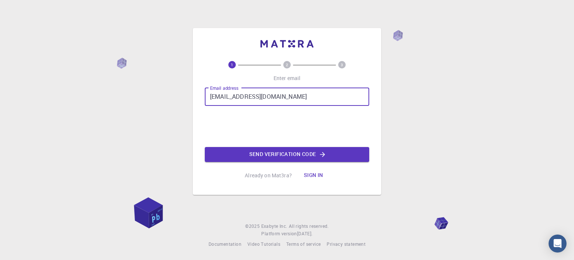
type input "[EMAIL_ADDRESS][DOMAIN_NAME]"
click at [288, 158] on button "Send verification code" at bounding box center [287, 154] width 164 height 15
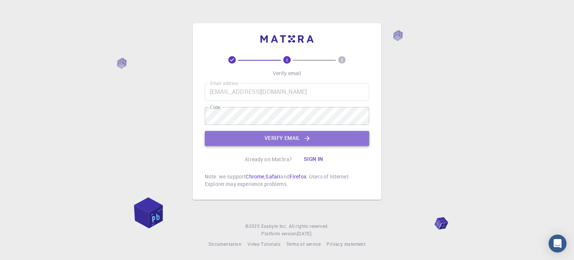
click at [277, 137] on button "Verify email" at bounding box center [287, 138] width 164 height 15
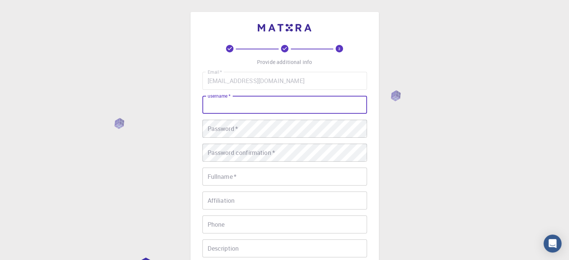
click at [230, 105] on input "username   *" at bounding box center [284, 105] width 164 height 18
type input "o"
click at [225, 103] on input "Omar" at bounding box center [284, 105] width 164 height 18
type input "O"
type input "eodiallo"
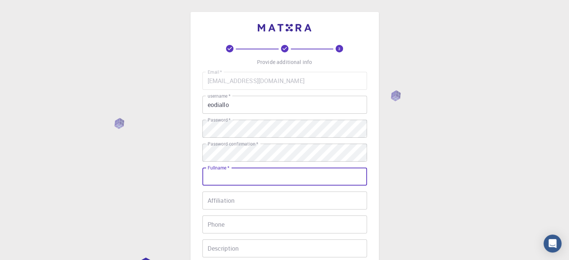
click at [236, 178] on input "Fullname   *" at bounding box center [284, 176] width 164 height 18
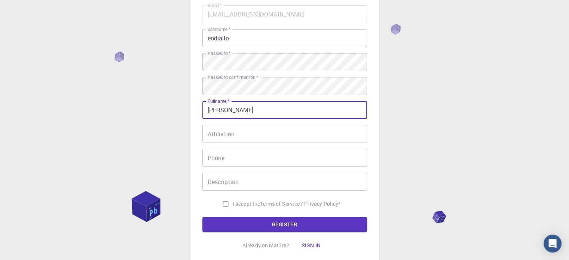
scroll to position [70, 0]
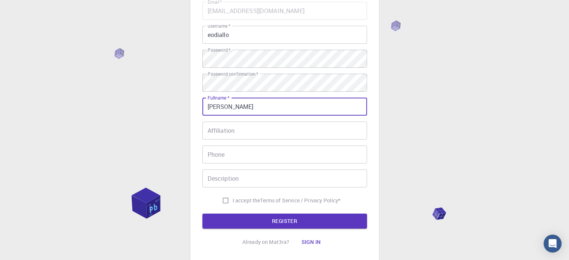
type input "Elhadji DIALLO"
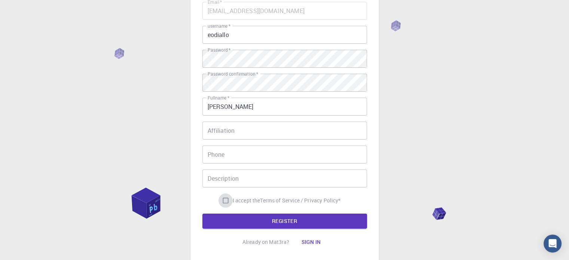
click at [221, 200] on input "I accept the Terms of Service / Privacy Policy *" at bounding box center [225, 200] width 14 height 14
checkbox input "true"
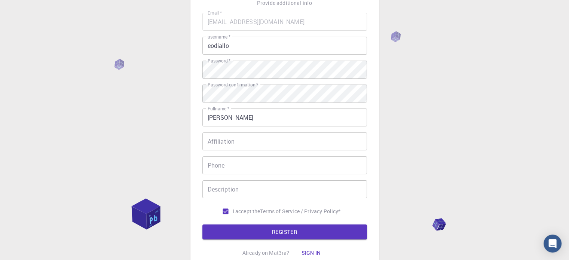
scroll to position [120, 0]
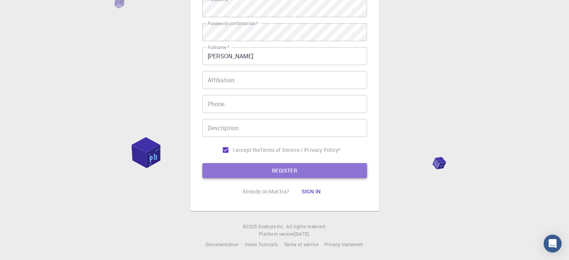
click at [287, 170] on button "REGISTER" at bounding box center [284, 170] width 164 height 15
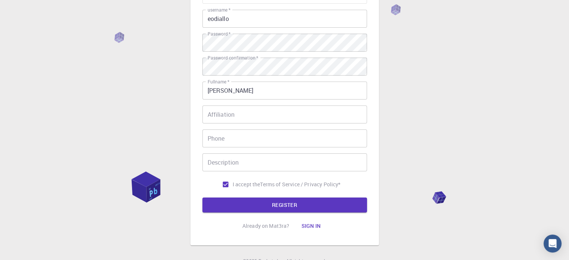
scroll to position [113, 0]
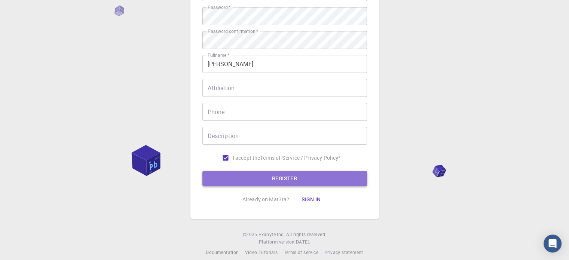
click at [271, 176] on button "REGISTER" at bounding box center [284, 178] width 164 height 15
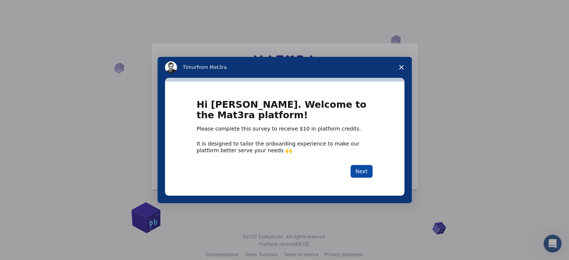
click at [361, 173] on button "Next" at bounding box center [361, 171] width 22 height 13
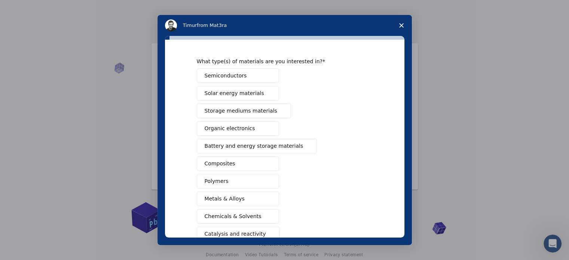
scroll to position [16, 0]
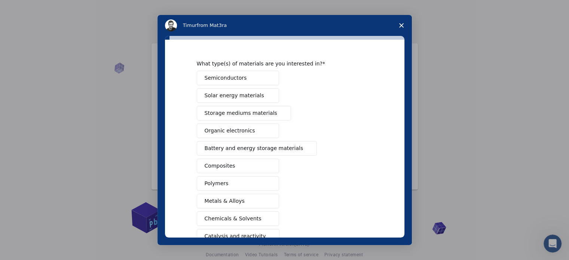
click at [235, 76] on span "Semiconductors" at bounding box center [225, 78] width 42 height 8
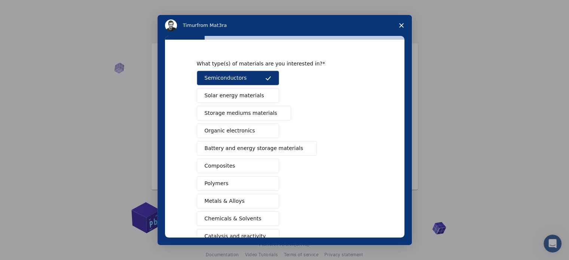
click at [257, 98] on button "Solar energy materials" at bounding box center [238, 95] width 82 height 15
click at [259, 115] on span "Storage mediums materials" at bounding box center [240, 113] width 73 height 8
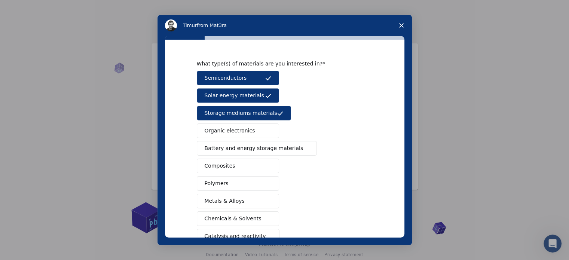
click at [255, 132] on button "Organic electronics" at bounding box center [238, 130] width 82 height 15
click at [257, 150] on span "Battery and energy storage materials" at bounding box center [253, 148] width 99 height 8
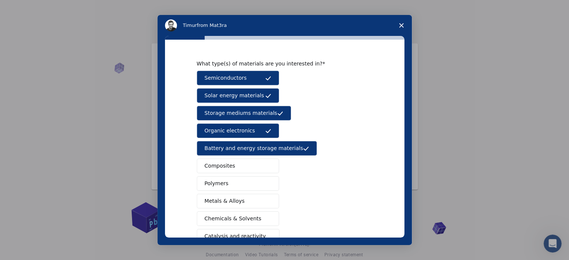
click at [242, 166] on button "Composites" at bounding box center [238, 165] width 82 height 15
click at [232, 179] on button "Polymers" at bounding box center [238, 183] width 82 height 15
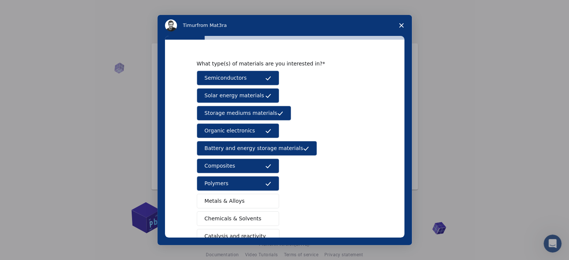
click at [235, 200] on span "Metals & Alloys" at bounding box center [224, 201] width 40 height 8
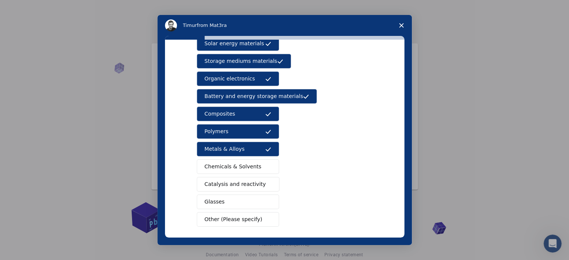
scroll to position [70, 0]
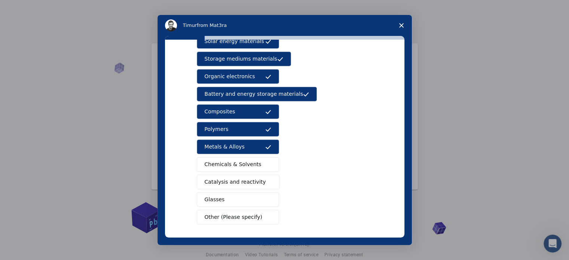
click at [223, 182] on span "Catalysis and reactivity" at bounding box center [234, 182] width 61 height 8
click at [226, 163] on span "Chemicals & Solvents" at bounding box center [232, 164] width 57 height 8
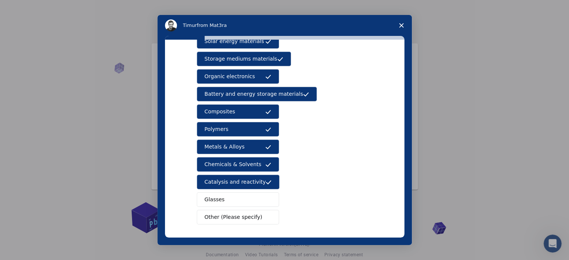
click at [219, 195] on button "Glasses" at bounding box center [238, 199] width 82 height 15
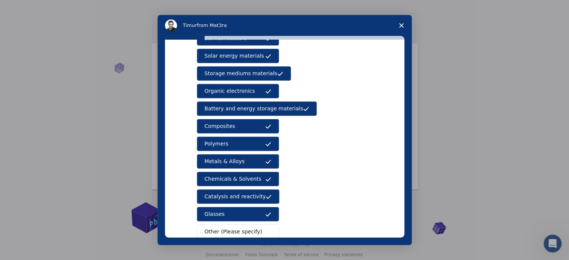
scroll to position [99, 0]
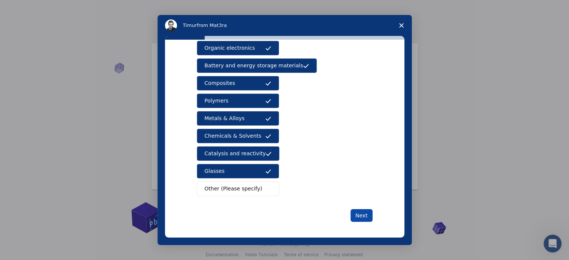
click at [362, 216] on button "Next" at bounding box center [361, 215] width 22 height 13
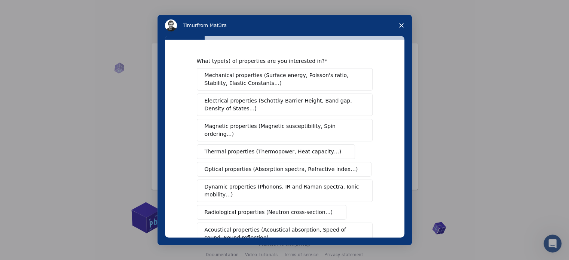
drag, startPoint x: 400, startPoint y: 147, endPoint x: 402, endPoint y: 163, distance: 15.9
click at [402, 163] on div "What type(s) of properties are you interested in? Mechanical properties (Surfac…" at bounding box center [284, 139] width 239 height 198
click at [257, 77] on span "Mechanical properties (Surface energy, Poisson's ratio, Stability, Elastic Cons…" at bounding box center [282, 79] width 156 height 16
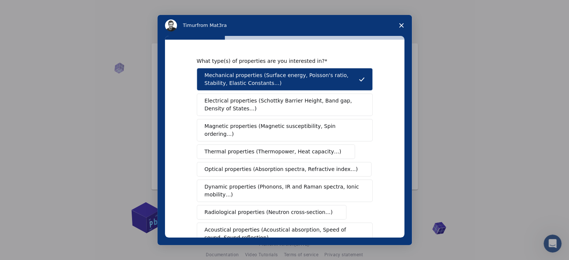
click at [258, 98] on span "Electrical properties (Schottky Barrier Height, Band gap, Density of States…)" at bounding box center [281, 105] width 155 height 16
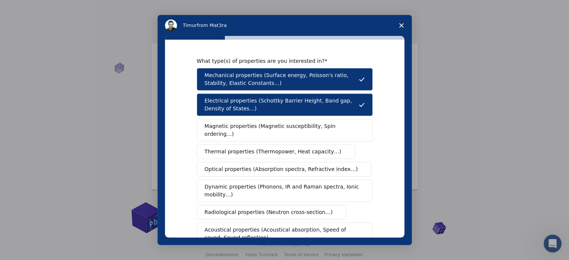
click at [258, 124] on span "Magnetic properties (Magnetic susceptibility, Spin ordering…)" at bounding box center [281, 130] width 154 height 16
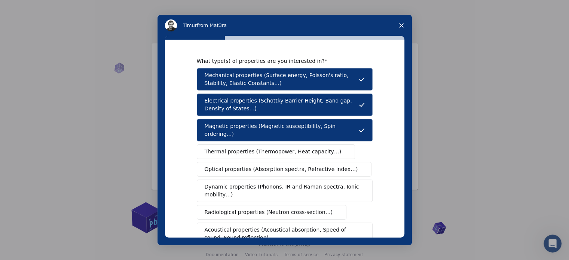
click at [261, 148] on span "Thermal properties (Thermopower, Heat capacity…)" at bounding box center [272, 152] width 137 height 8
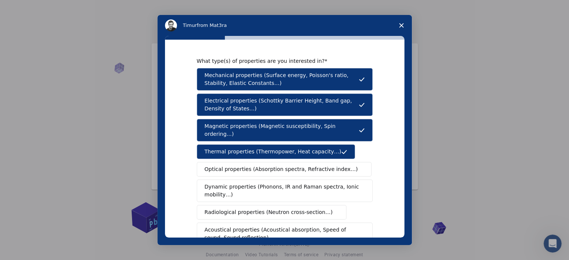
click at [260, 168] on div "Mechanical properties (Surface energy, Poisson's ratio, Stability, Elastic Cons…" at bounding box center [285, 178] width 176 height 220
click at [255, 165] on span "Optical properties (Absorption spectra, Refractive index…)" at bounding box center [280, 169] width 153 height 8
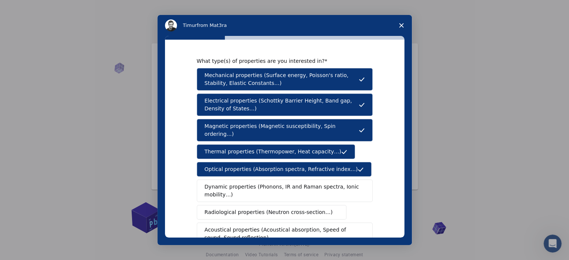
click at [246, 183] on span "Dynamic properties (Phonons, IR and Raman spectra, Ionic mobility…)" at bounding box center [281, 191] width 155 height 16
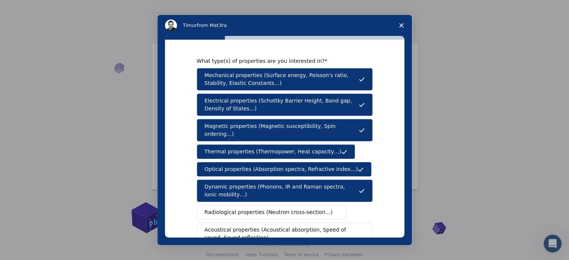
click at [248, 208] on span "Radiological properties (Neutron cross-section…)" at bounding box center [268, 212] width 128 height 8
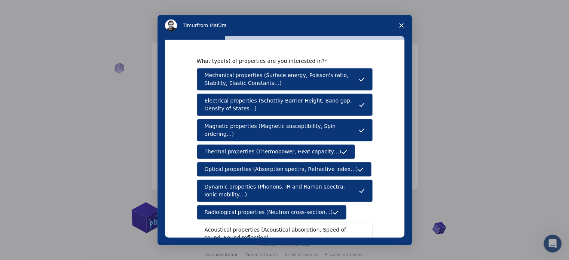
click at [250, 226] on span "Acoustical properties (Acoustical absorption, Speed of sound, Sound reflection)" at bounding box center [281, 234] width 155 height 16
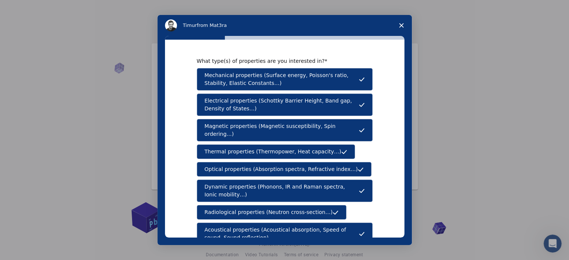
scroll to position [138, 0]
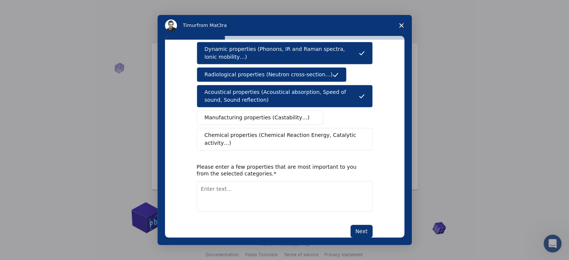
click at [256, 114] on span "Manufacturing properties (Castability…)" at bounding box center [256, 118] width 105 height 8
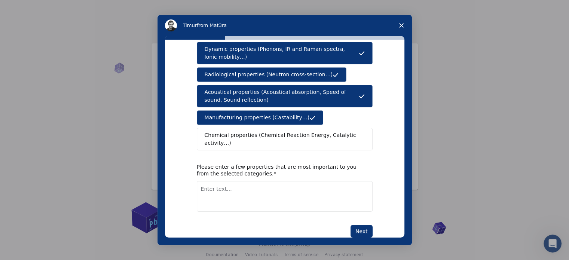
click at [259, 131] on span "Chemical properties (Chemical Reaction Energy, Catalytic activity…)" at bounding box center [281, 139] width 155 height 16
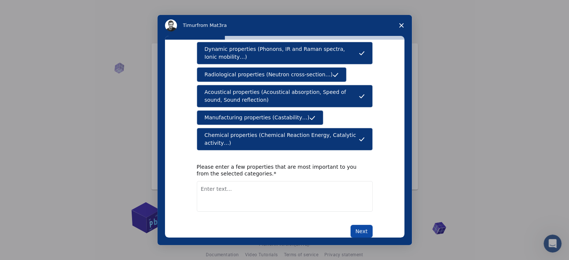
click at [359, 225] on button "Next" at bounding box center [361, 231] width 22 height 13
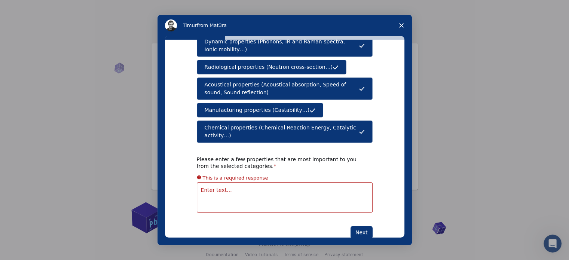
scroll to position [147, 0]
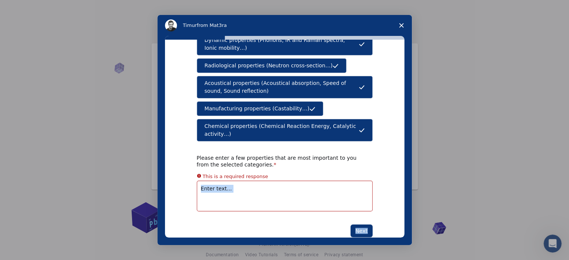
drag, startPoint x: 404, startPoint y: 227, endPoint x: 399, endPoint y: 176, distance: 51.1
click at [399, 176] on div "What type(s) of properties are you interested in? Mechanical properties (Surfac…" at bounding box center [284, 140] width 254 height 209
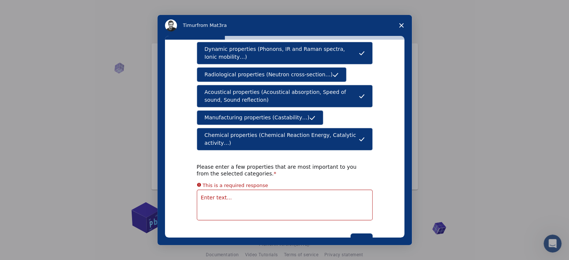
click at [204, 190] on textarea "Enter text..." at bounding box center [285, 205] width 176 height 31
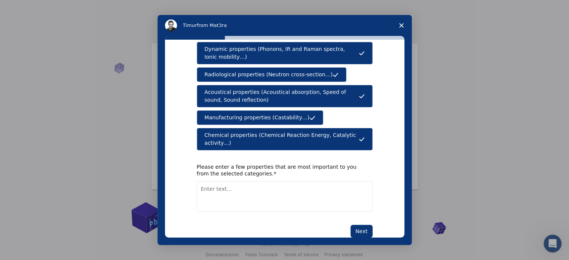
paste textarea "caractérisation des matériaux avancés"
click at [221, 181] on textarea "caractérisation des matériaux avancés" at bounding box center [285, 196] width 176 height 31
click at [0, 0] on lt-span "C aractérisation" at bounding box center [0, 0] width 0 height 0
click at [288, 181] on textarea "Caractérisation des matériaux avancés" at bounding box center [285, 196] width 176 height 31
type textarea "Caractérisation des matériaux avancés"
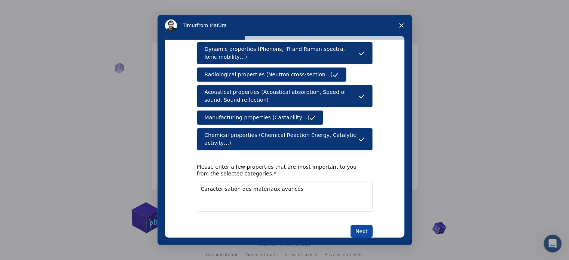
click at [362, 225] on button "Next" at bounding box center [361, 231] width 22 height 13
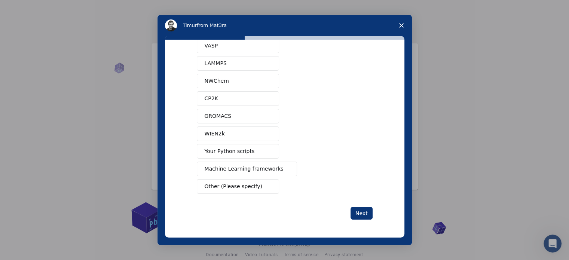
scroll to position [0, 0]
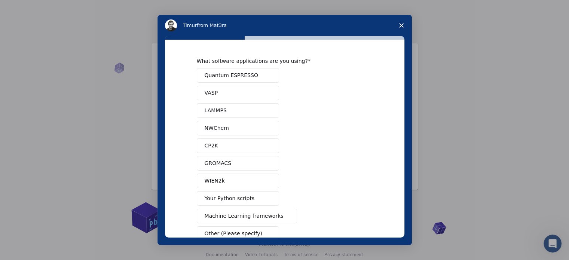
click at [211, 112] on span "LAMMPS" at bounding box center [215, 111] width 22 height 8
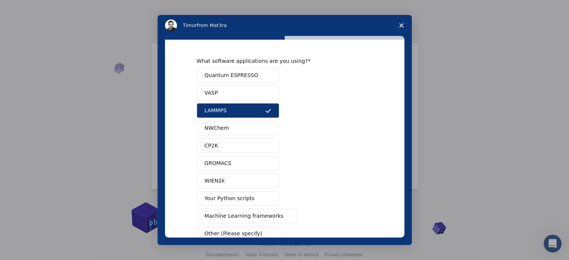
click at [227, 74] on span "Quantum ESPRESSO" at bounding box center [230, 75] width 53 height 8
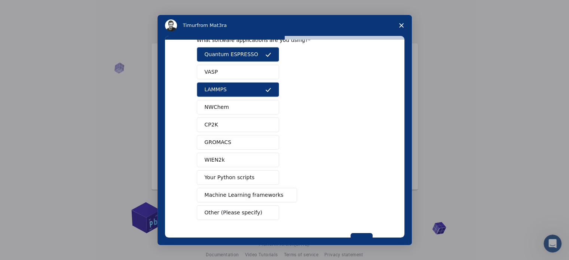
scroll to position [22, 0]
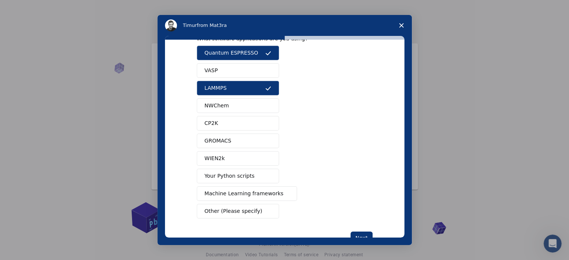
click at [224, 173] on span "Your Python scripts" at bounding box center [229, 176] width 50 height 8
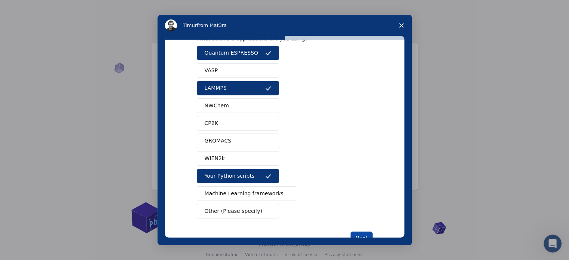
click at [362, 233] on button "Next" at bounding box center [361, 237] width 22 height 13
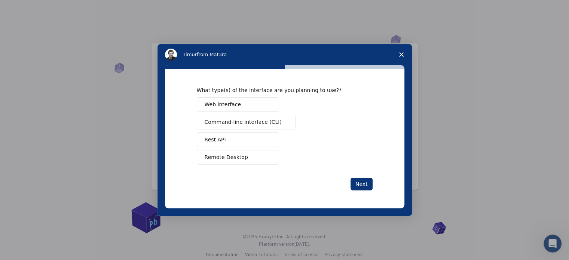
click at [362, 233] on div "Intercom messenger" at bounding box center [284, 130] width 569 height 260
click at [221, 124] on span "Command-line interface (CLI)" at bounding box center [242, 122] width 77 height 8
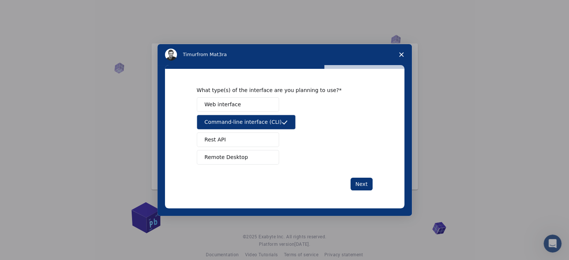
click at [210, 155] on span "Remote Desktop" at bounding box center [225, 157] width 43 height 8
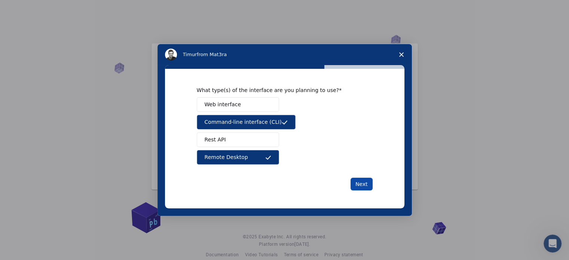
click at [363, 183] on button "Next" at bounding box center [361, 184] width 22 height 13
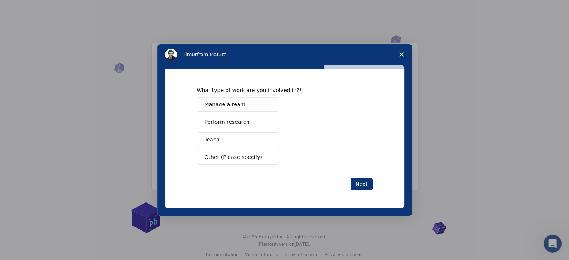
click at [222, 121] on span "Perform research" at bounding box center [226, 122] width 45 height 8
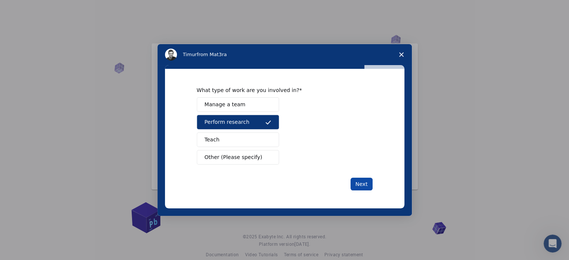
click at [359, 184] on button "Next" at bounding box center [361, 184] width 22 height 13
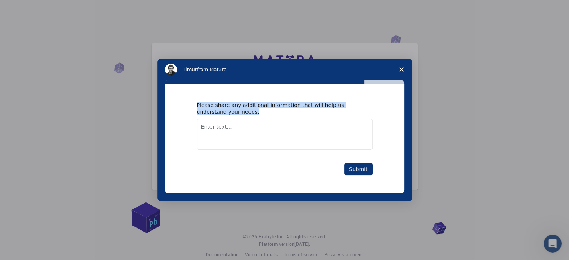
drag, startPoint x: 224, startPoint y: 113, endPoint x: 193, endPoint y: 105, distance: 31.5
click at [193, 105] on div "Please share any additional information that will help us understand your needs…" at bounding box center [284, 139] width 239 height 110
copy div "Please share any additional information that will help us understand your needs."
click at [206, 129] on textarea "Enter text..." at bounding box center [285, 134] width 176 height 31
paste textarea "I would like to master the modeling and simulation of materials in a general co…"
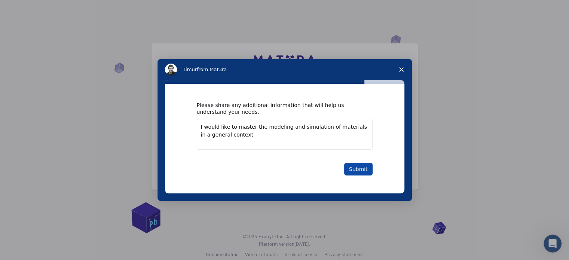
type textarea "I would like to master the modeling and simulation of materials in a general co…"
click at [365, 169] on button "Submit" at bounding box center [358, 169] width 28 height 13
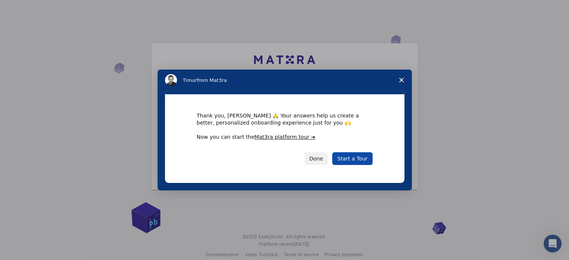
click at [351, 163] on link "Start a Tour" at bounding box center [352, 158] width 40 height 13
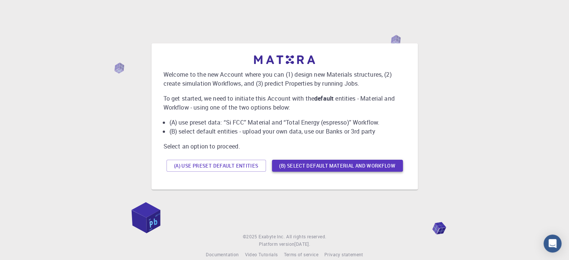
click at [349, 166] on button "(B) Select default material and workflow" at bounding box center [337, 166] width 131 height 12
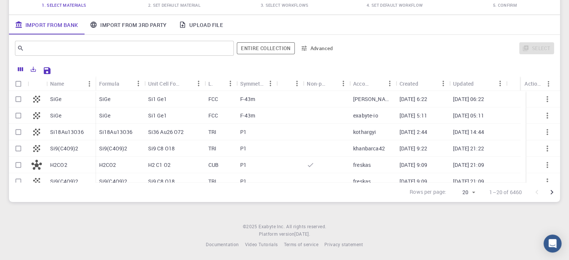
click at [141, 25] on link "Import From 3rd Party" at bounding box center [128, 24] width 89 height 19
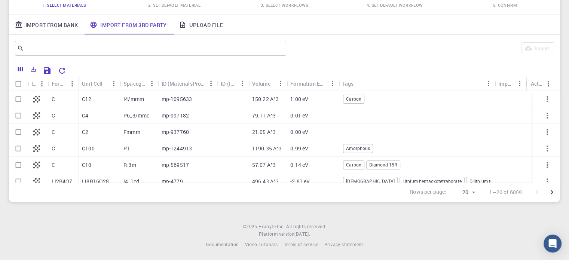
click at [46, 24] on link "Import From Bank" at bounding box center [46, 24] width 75 height 19
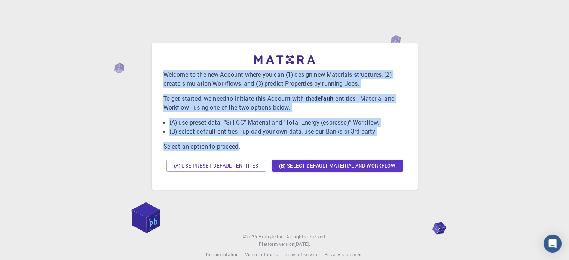
drag, startPoint x: 239, startPoint y: 147, endPoint x: 163, endPoint y: 71, distance: 107.6
click at [163, 71] on div "Welcome to the new Account where you can (1) design new Materials structures, (…" at bounding box center [284, 114] width 242 height 119
copy div "Welcome to the new Account where you can (1) design new Materials structures, (…"
click at [224, 164] on button "(A) Use preset default entities" at bounding box center [215, 166] width 99 height 12
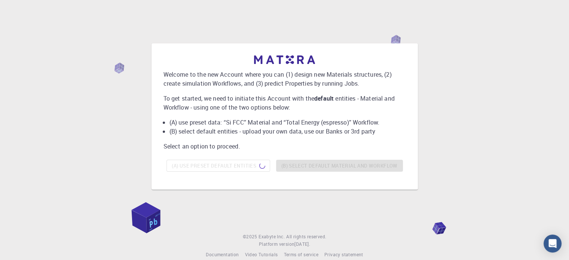
click at [257, 147] on p "Select an option to proceed." at bounding box center [284, 146] width 242 height 9
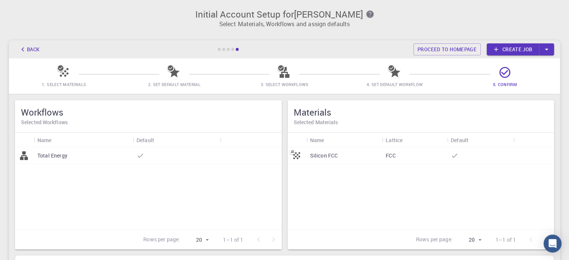
click at [366, 14] on icon "button" at bounding box center [369, 14] width 7 height 7
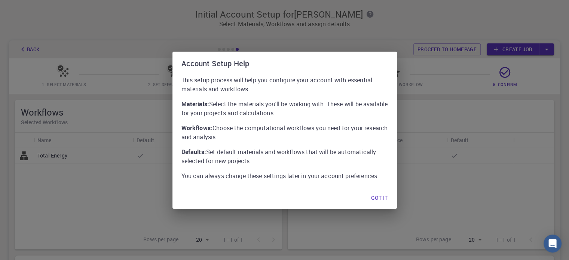
click at [365, 14] on div "Account Setup Help This setup process will help you configure your account with…" at bounding box center [284, 130] width 569 height 260
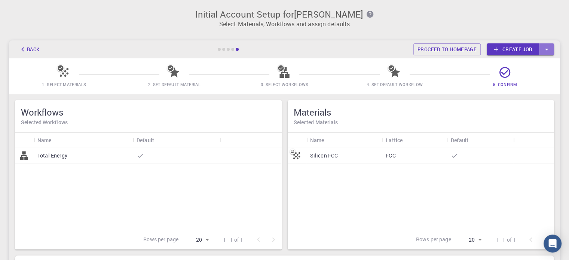
click at [545, 49] on icon "button" at bounding box center [545, 50] width 3 height 2
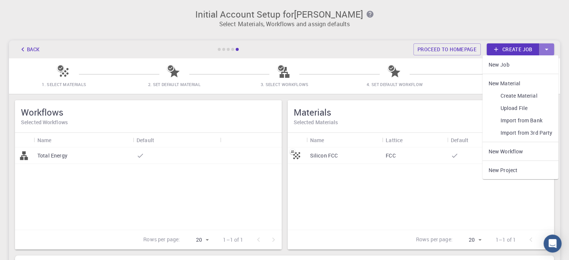
click at [545, 49] on icon "button" at bounding box center [545, 50] width 3 height 2
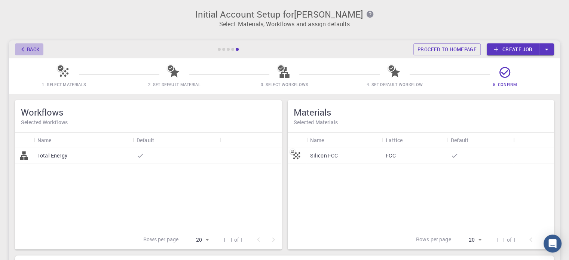
click at [24, 50] on icon "button" at bounding box center [23, 49] width 8 height 8
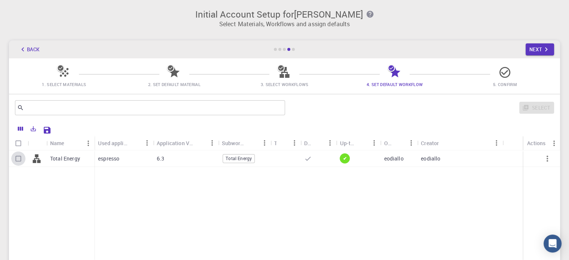
click at [17, 158] on input "Select row" at bounding box center [18, 158] width 14 height 14
checkbox input "true"
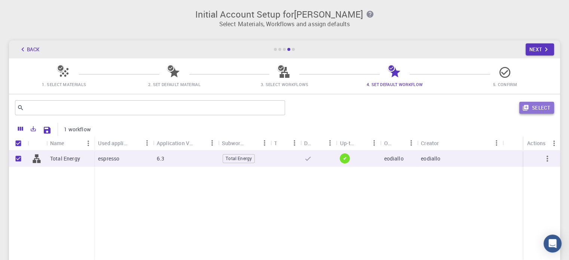
click at [542, 108] on button "Select" at bounding box center [536, 108] width 35 height 12
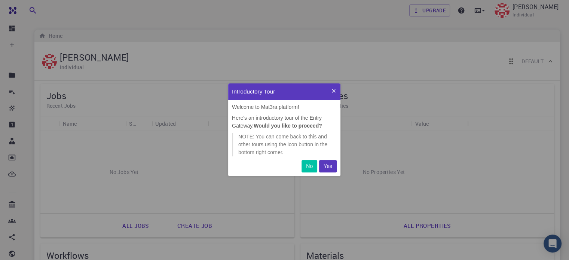
scroll to position [87, 106]
click at [310, 166] on p "No" at bounding box center [309, 166] width 7 height 8
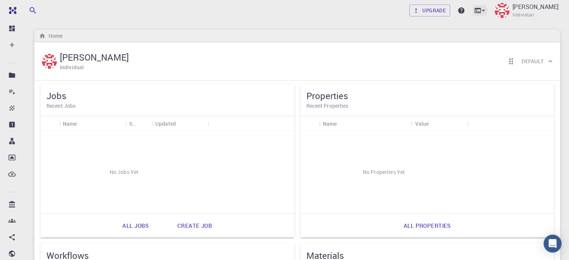
click at [487, 11] on icon at bounding box center [482, 10] width 7 height 7
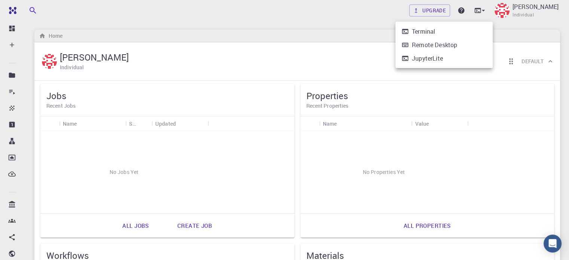
click at [520, 17] on div at bounding box center [284, 130] width 569 height 260
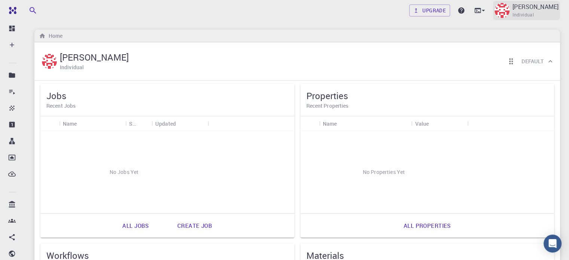
click at [528, 12] on span "Individual" at bounding box center [522, 14] width 21 height 7
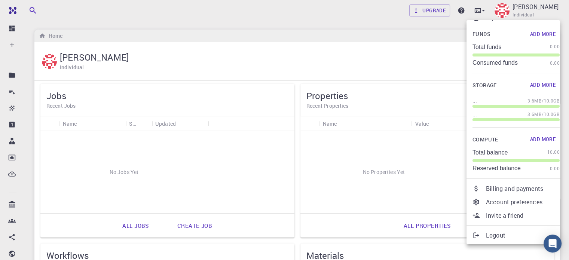
scroll to position [0, 0]
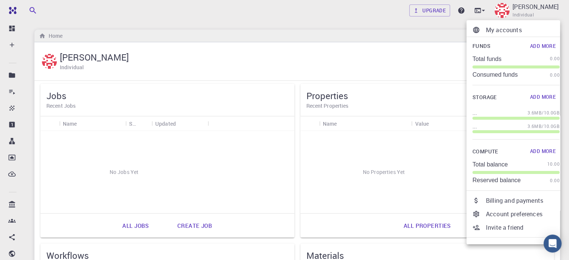
click at [428, 22] on div at bounding box center [284, 130] width 569 height 260
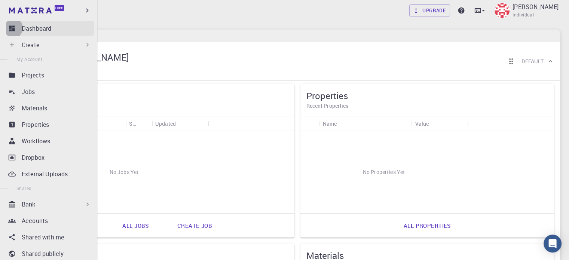
drag, startPoint x: 1, startPoint y: 0, endPoint x: 13, endPoint y: 28, distance: 30.1
click at [13, 28] on icon at bounding box center [11, 28] width 7 height 7
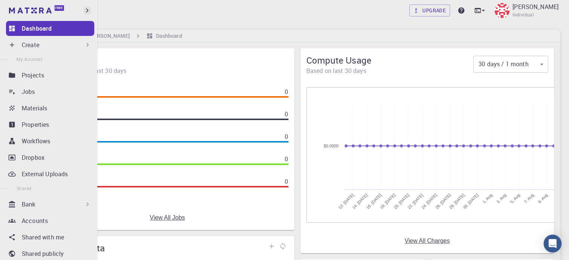
click at [86, 10] on icon "button" at bounding box center [87, 10] width 8 height 8
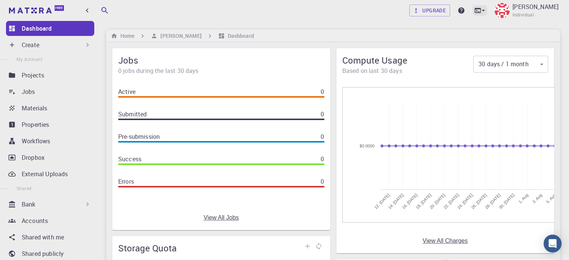
click at [487, 10] on icon at bounding box center [482, 10] width 7 height 7
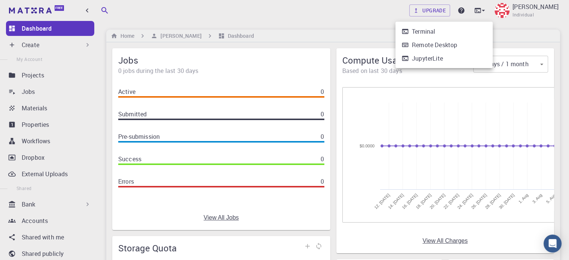
click at [502, 33] on div at bounding box center [284, 130] width 569 height 260
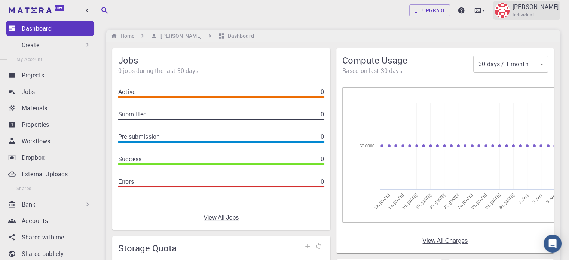
click at [507, 10] on img at bounding box center [501, 10] width 15 height 15
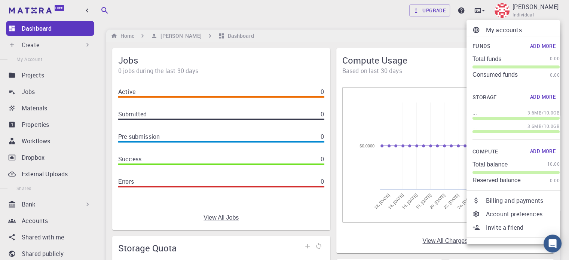
scroll to position [12, 0]
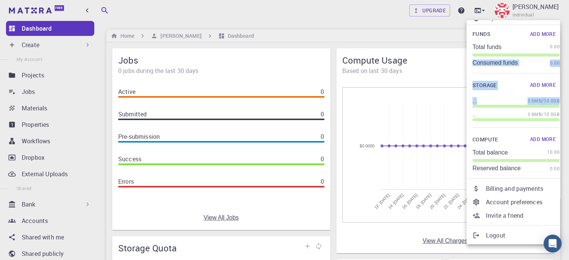
drag, startPoint x: 553, startPoint y: 104, endPoint x: 551, endPoint y: 62, distance: 41.9
click at [551, 58] on div "Funds Add More Total funds 0.00 Consumed funds 0.00 Storage Add More ... 3.6MB …" at bounding box center [515, 100] width 99 height 150
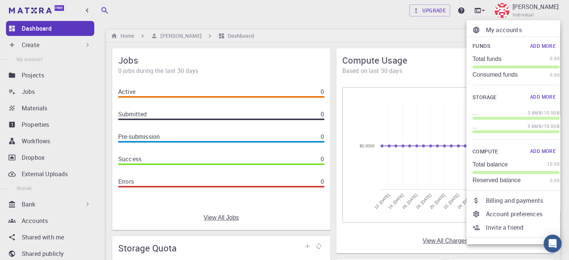
click at [13, 44] on div at bounding box center [284, 130] width 569 height 260
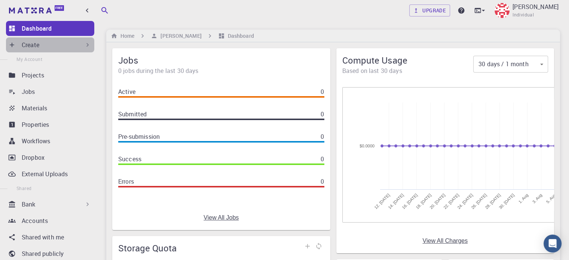
click at [84, 47] on icon at bounding box center [87, 44] width 7 height 7
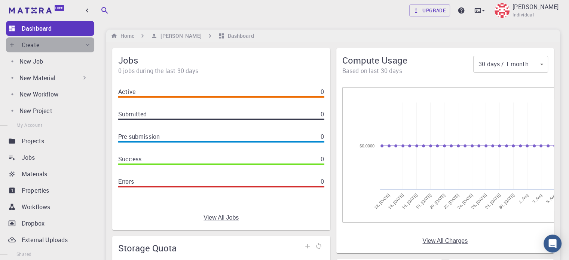
click at [84, 47] on icon at bounding box center [87, 44] width 7 height 7
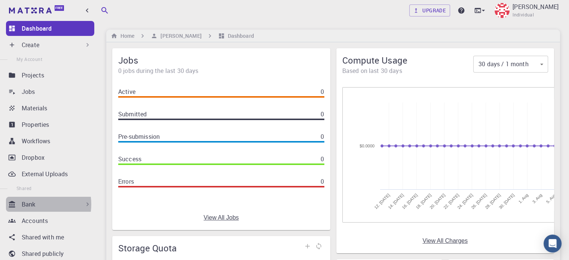
click at [33, 204] on p "Bank" at bounding box center [29, 204] width 14 height 9
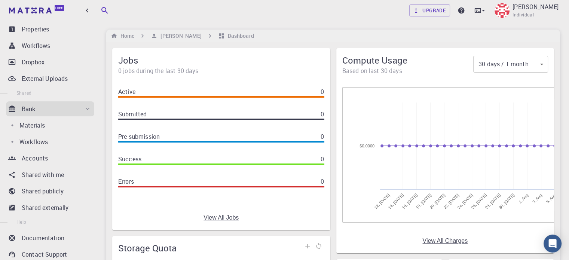
scroll to position [94, 0]
click at [73, 110] on div "Bank" at bounding box center [57, 110] width 70 height 9
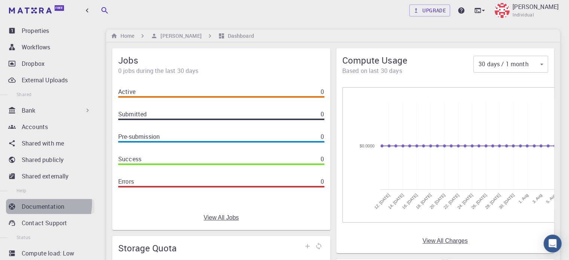
click at [36, 203] on p "Documentation" at bounding box center [43, 206] width 43 height 9
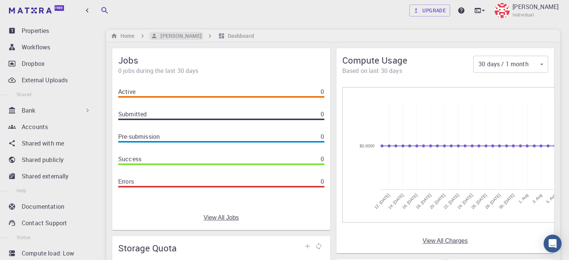
click at [184, 33] on h6 "Elhadji DIALLO" at bounding box center [179, 36] width 44 height 8
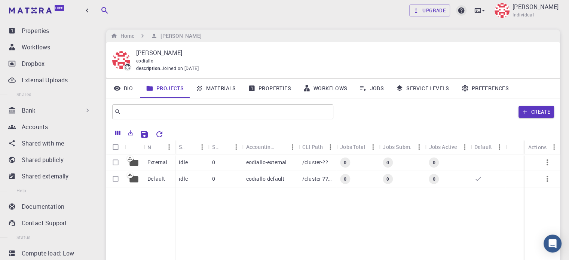
click at [464, 12] on icon at bounding box center [461, 10] width 6 height 6
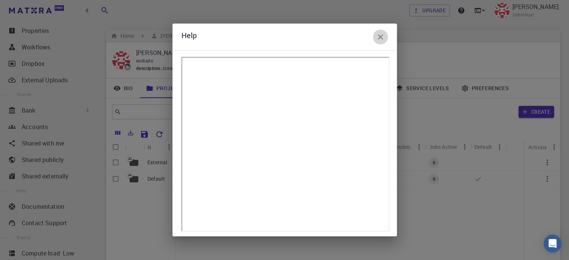
click at [382, 35] on icon "button" at bounding box center [380, 36] width 5 height 5
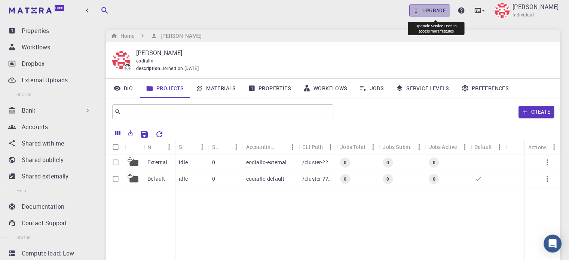
click at [417, 9] on icon at bounding box center [416, 10] width 2 height 4
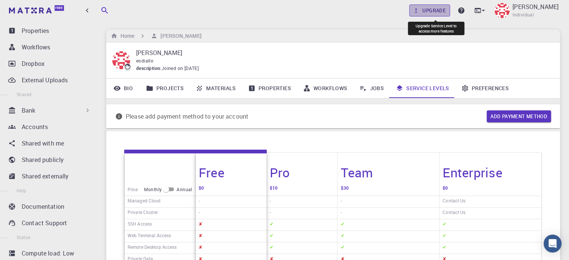
click at [417, 9] on icon at bounding box center [416, 10] width 2 height 4
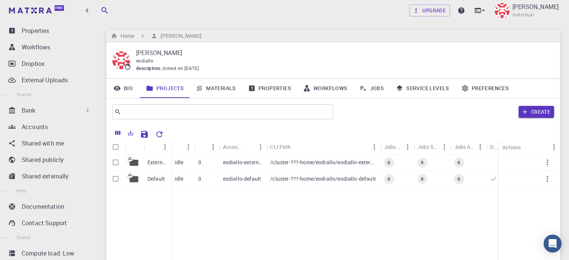
click at [532, 35] on div "Home Elhadji DIALLO" at bounding box center [332, 36] width 453 height 13
click at [527, 20] on div "Elhadji DIALLO Individual" at bounding box center [526, 10] width 67 height 19
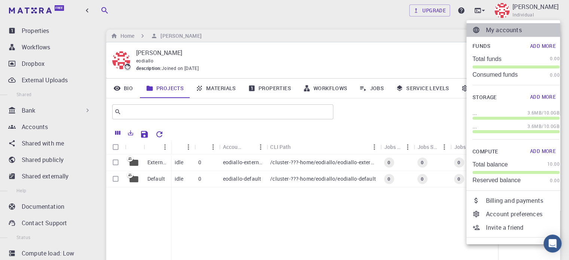
click at [493, 30] on p "My accounts" at bounding box center [523, 29] width 74 height 9
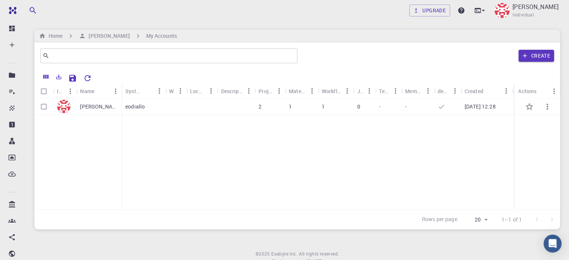
click at [544, 108] on icon "button" at bounding box center [546, 106] width 9 height 9
click at [45, 78] on div at bounding box center [284, 130] width 569 height 260
click at [49, 38] on h6 "Home" at bounding box center [54, 36] width 17 height 8
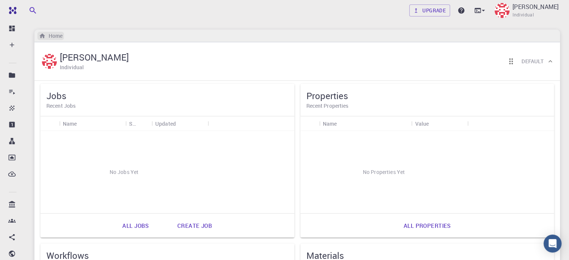
click at [49, 38] on h6 "Home" at bounding box center [54, 36] width 17 height 8
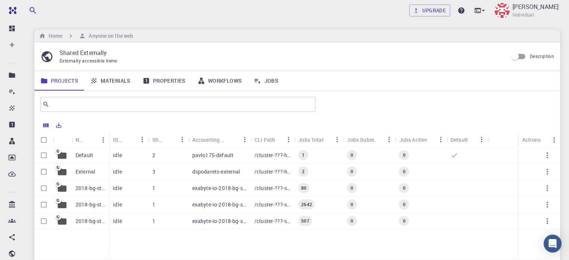
click at [97, 145] on div "Name" at bounding box center [103, 139] width 12 height 15
click at [504, 11] on img at bounding box center [501, 10] width 15 height 15
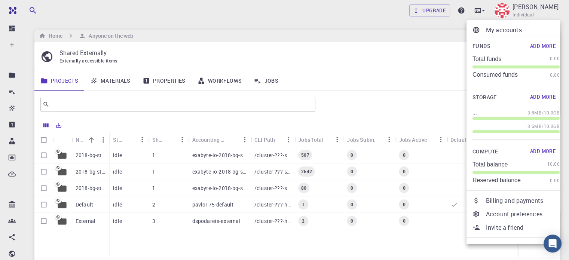
click at [443, 61] on div at bounding box center [284, 130] width 569 height 260
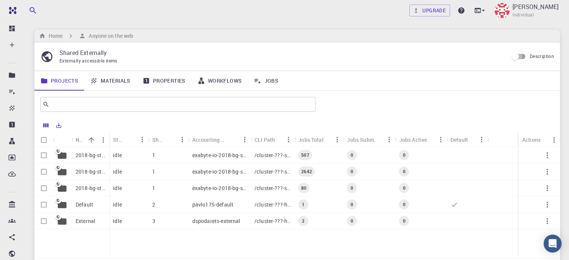
click at [521, 55] on input "Description" at bounding box center [514, 56] width 43 height 14
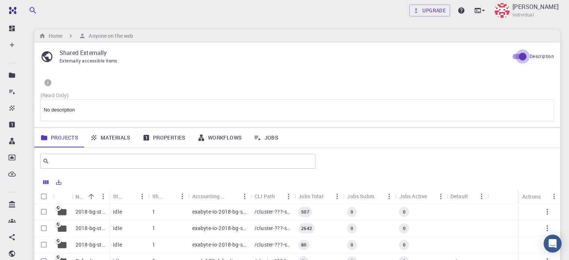
click at [517, 56] on input "Description" at bounding box center [522, 56] width 43 height 14
checkbox input "false"
